Goal: Task Accomplishment & Management: Manage account settings

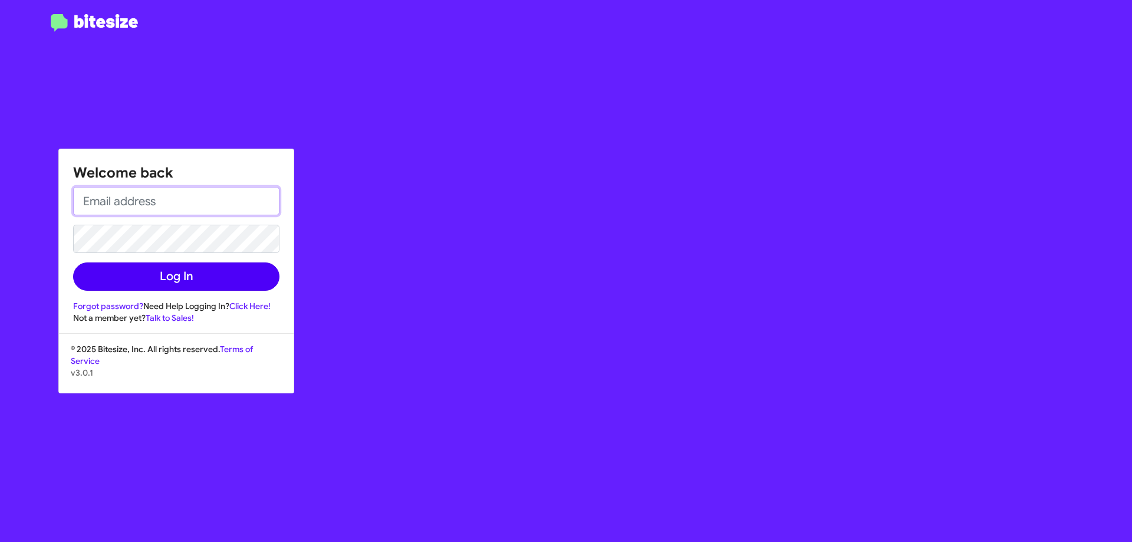
type input "[EMAIL_ADDRESS][DOMAIN_NAME]"
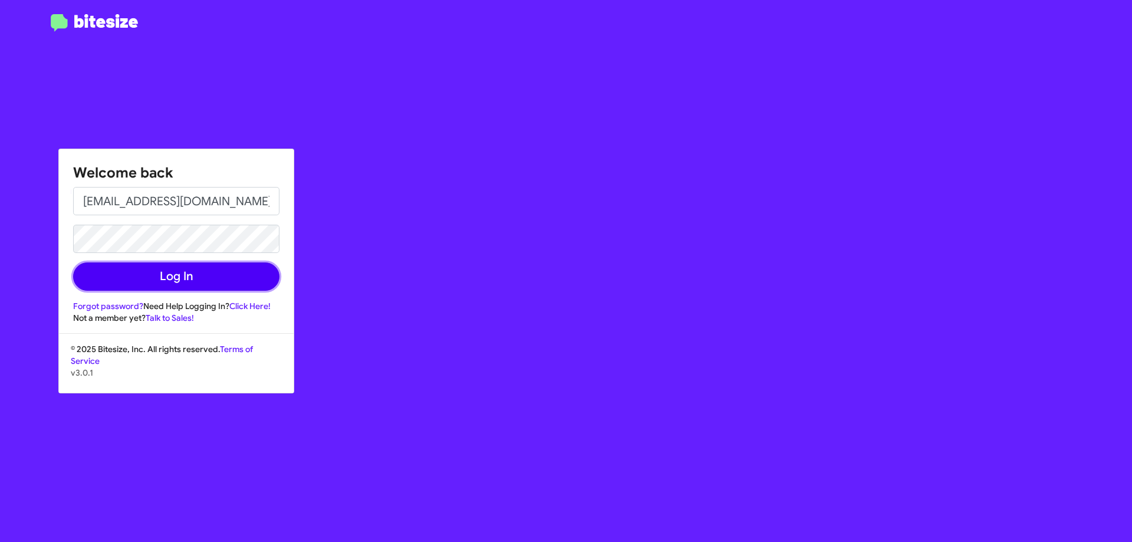
click at [185, 278] on button "Log In" at bounding box center [176, 276] width 206 height 28
